Goal: Find contact information: Find contact information

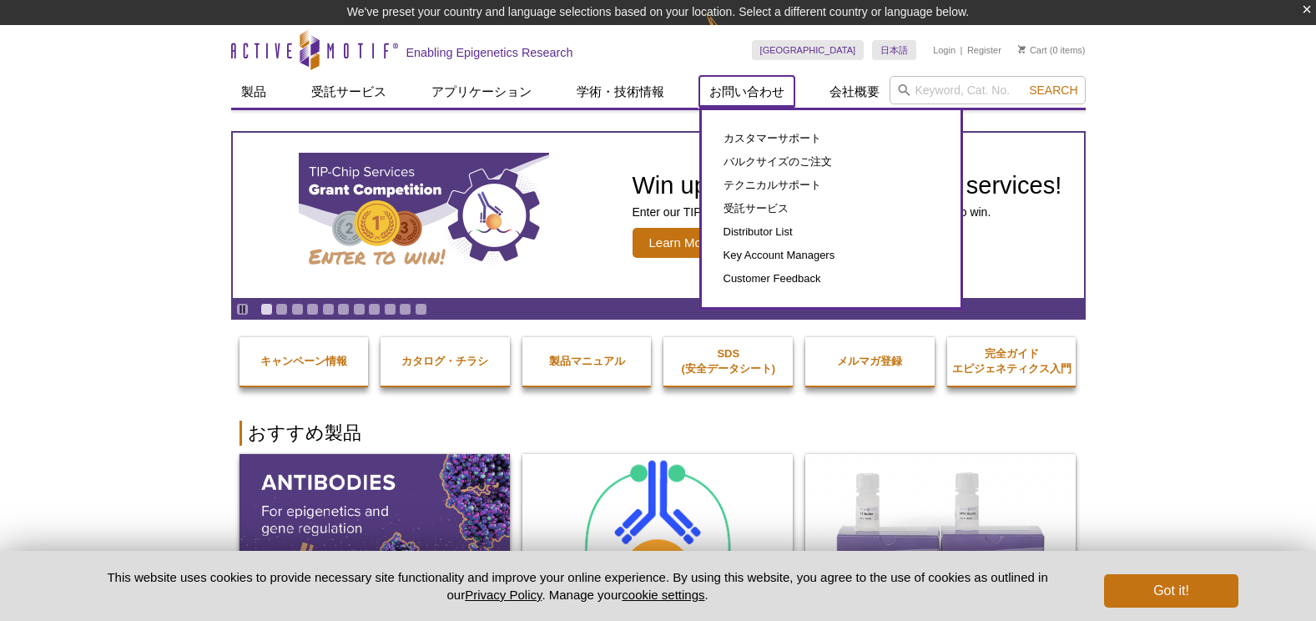
click at [738, 85] on link "お問い合わせ" at bounding box center [747, 92] width 95 height 32
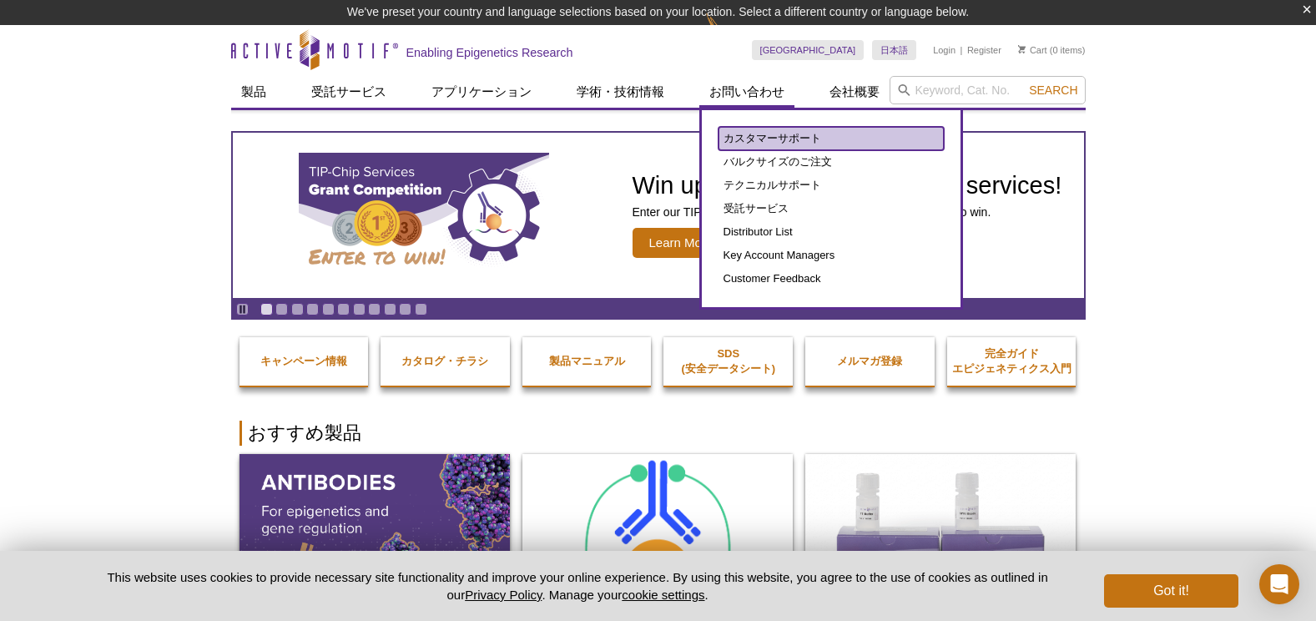
click at [747, 133] on link "カスタマーサポート" at bounding box center [831, 138] width 225 height 23
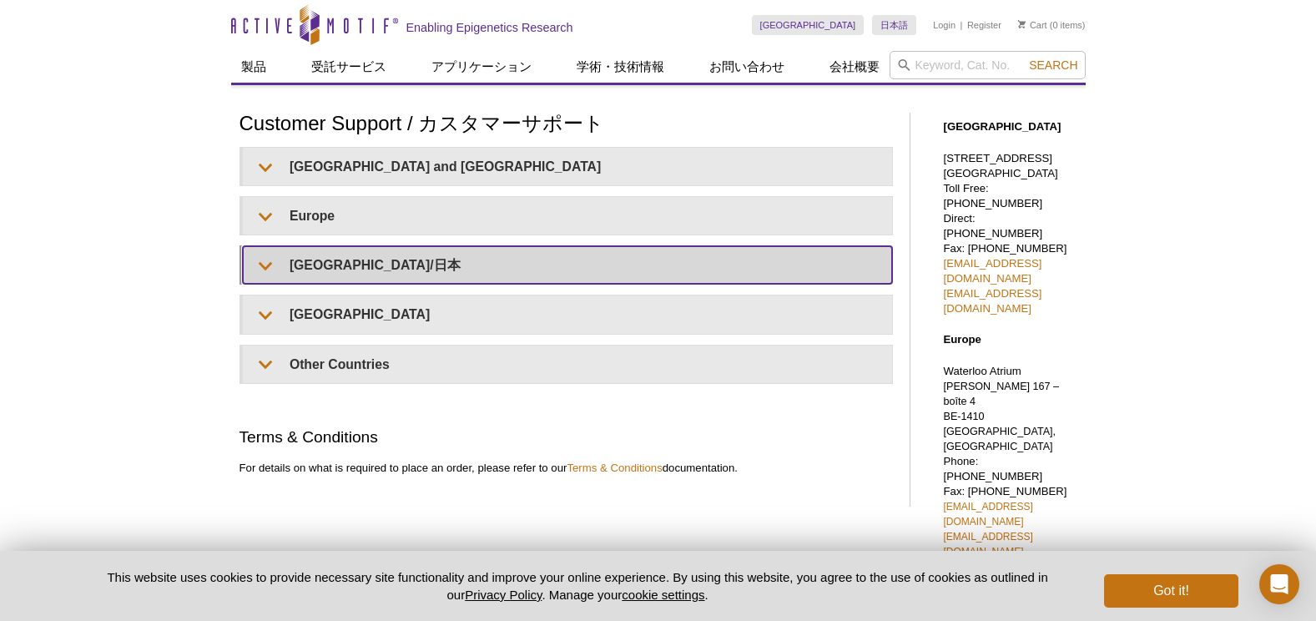
click at [255, 258] on summary "[GEOGRAPHIC_DATA]/日本" at bounding box center [567, 265] width 649 height 38
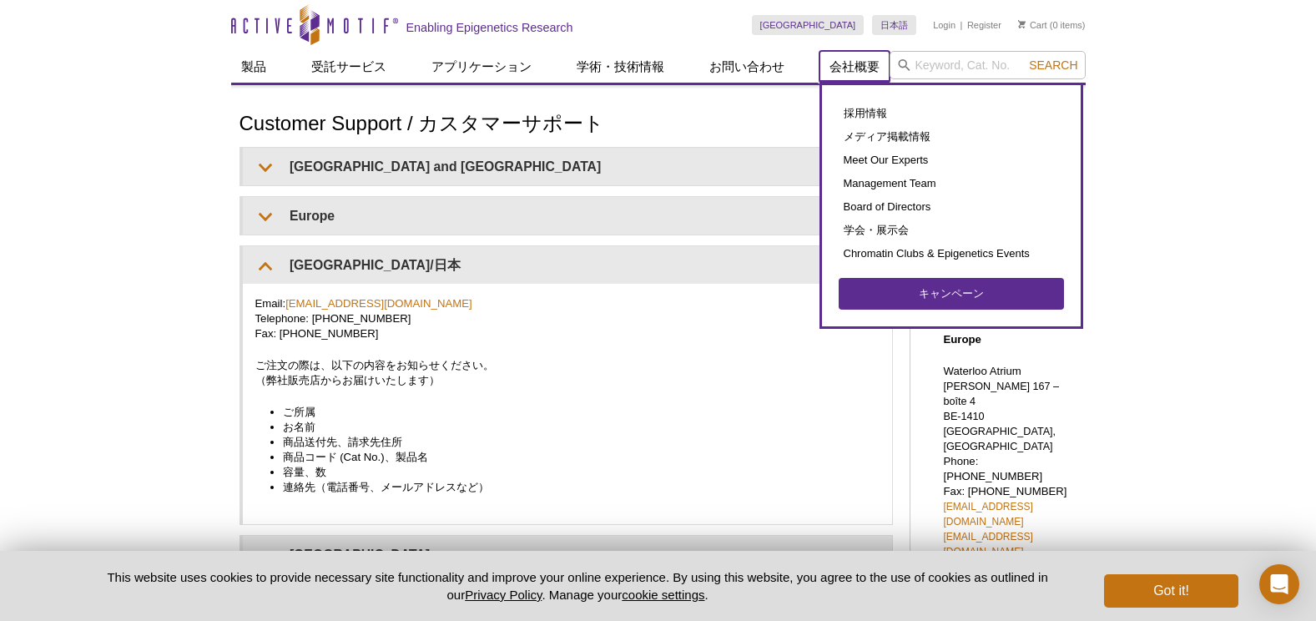
click at [846, 56] on link "会社概要" at bounding box center [855, 67] width 70 height 32
click at [845, 65] on link "会社概要" at bounding box center [855, 67] width 70 height 32
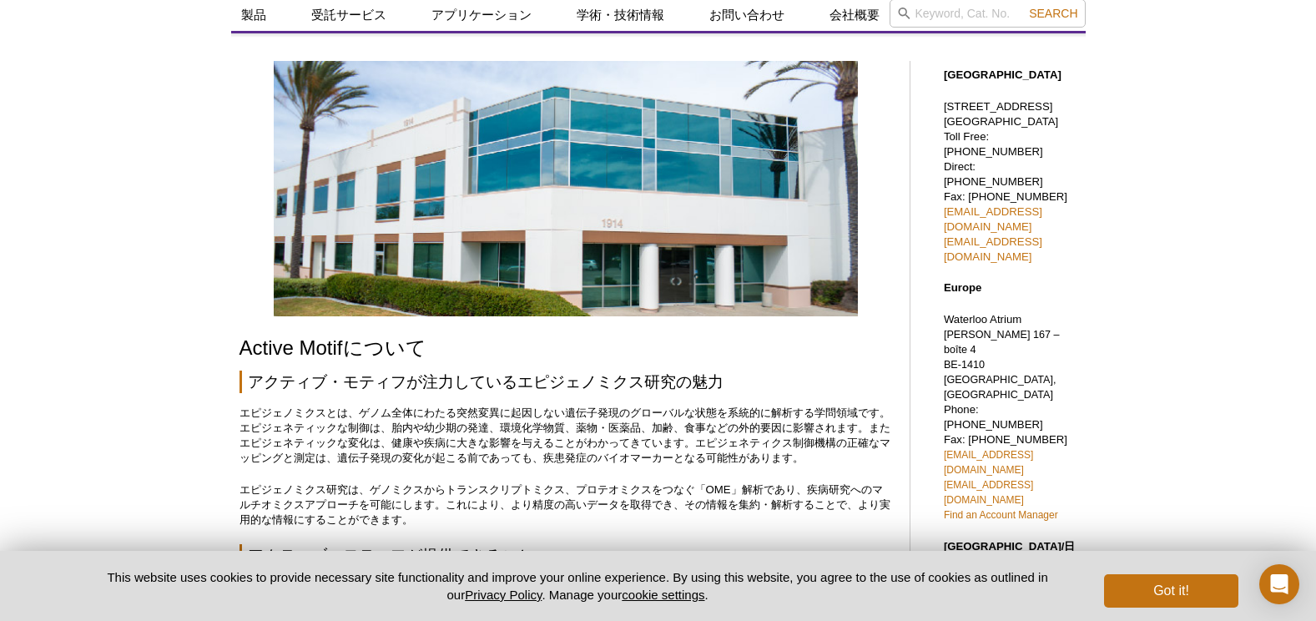
scroll to position [250, 0]
